Goal: Task Accomplishment & Management: Use online tool/utility

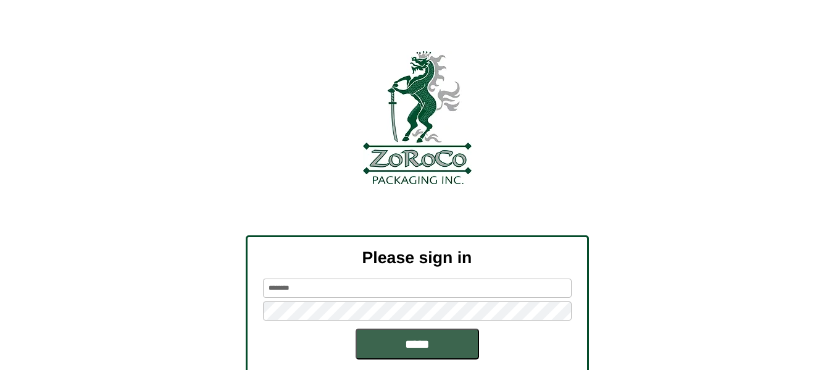
drag, startPoint x: 337, startPoint y: 287, endPoint x: 49, endPoint y: 282, distance: 288.4
click at [54, 281] on div "Please sign in ******** *****" at bounding box center [417, 307] width 834 height 144
type input "*****"
click at [356, 328] on input "*****" at bounding box center [417, 343] width 123 height 31
